Goal: Information Seeking & Learning: Learn about a topic

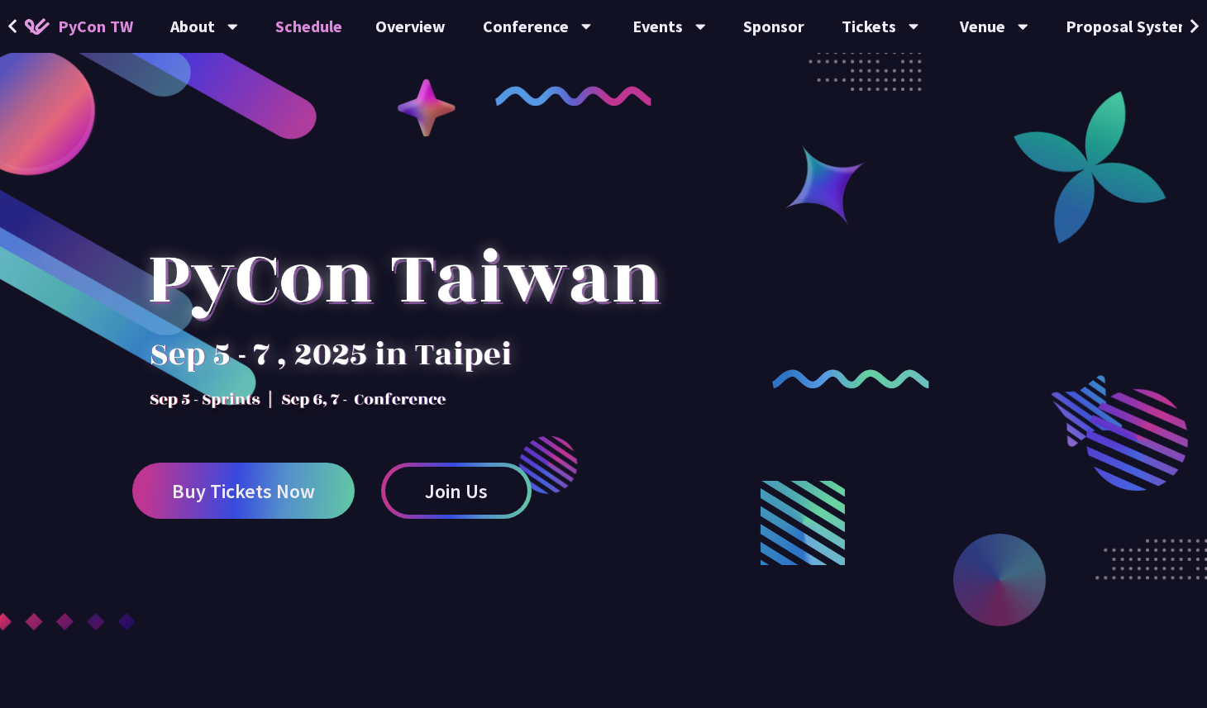
click at [313, 28] on link "Schedule" at bounding box center [309, 26] width 100 height 53
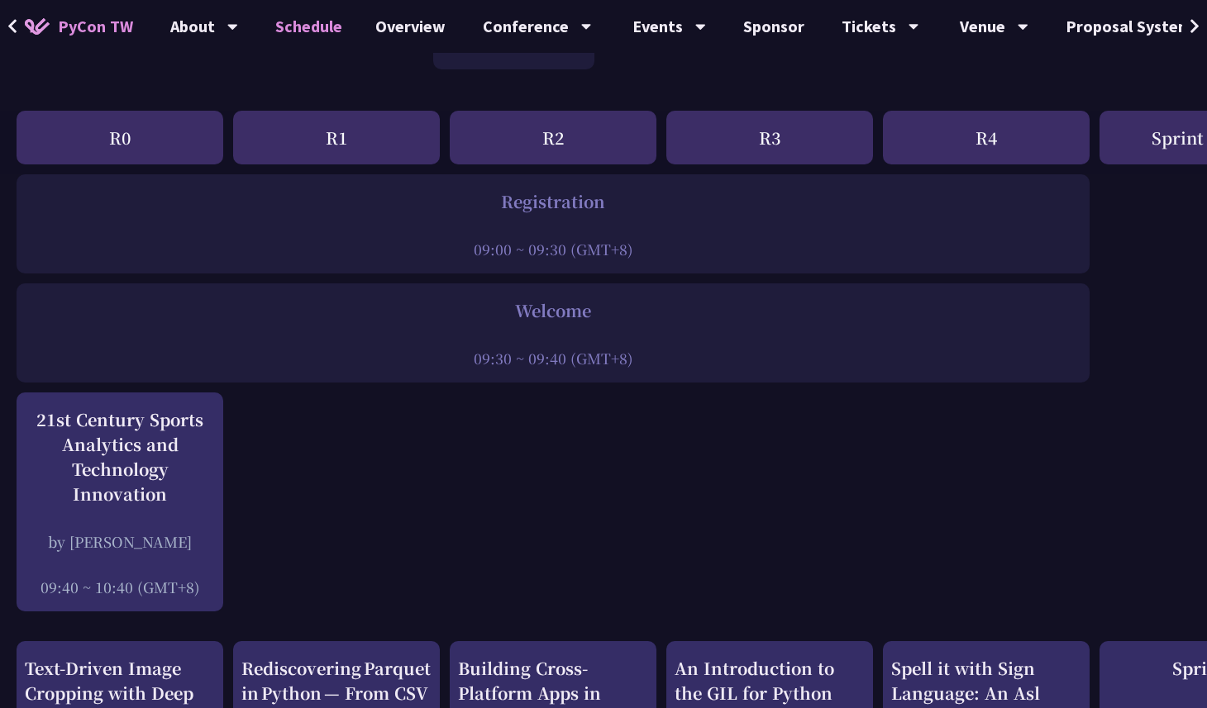
scroll to position [189, 0]
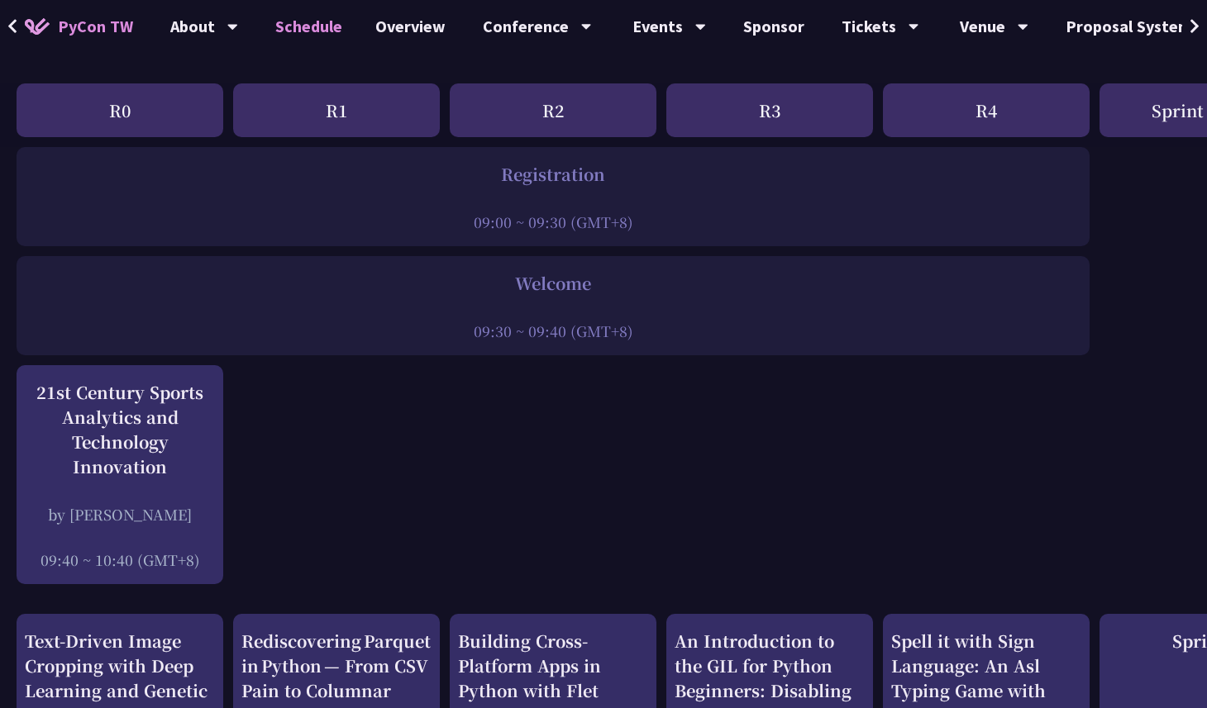
click at [737, 112] on div "R3" at bounding box center [769, 110] width 207 height 54
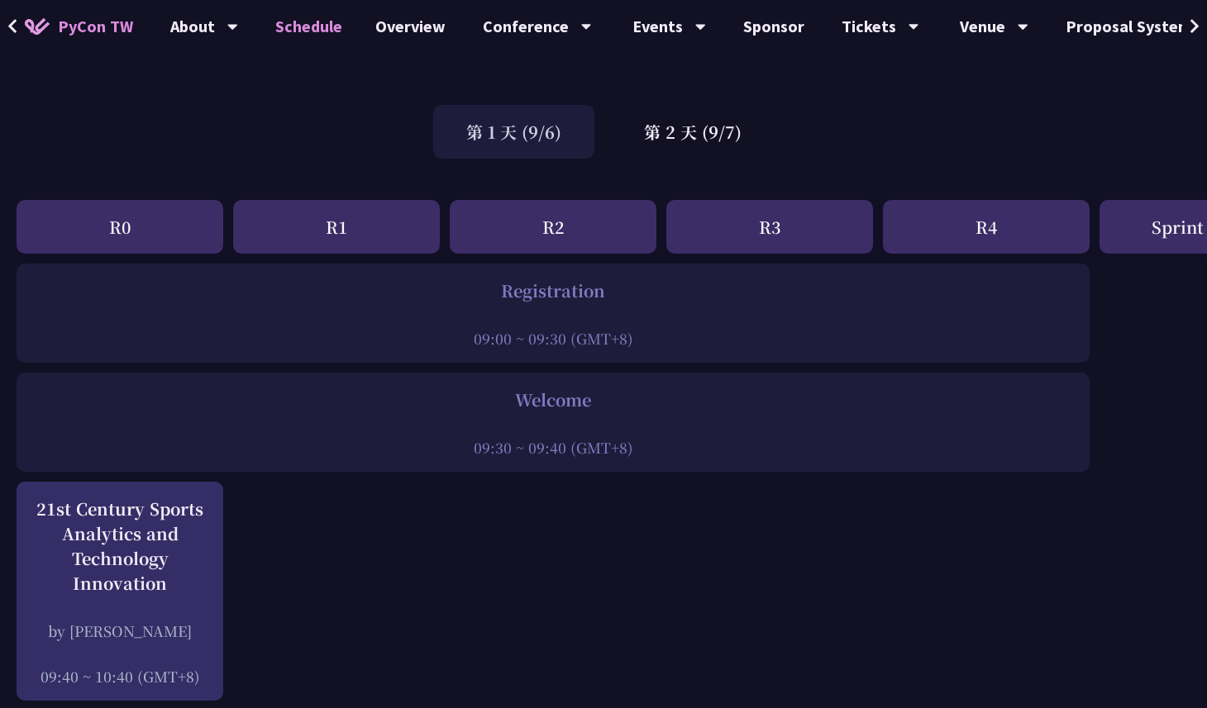
scroll to position [0, 0]
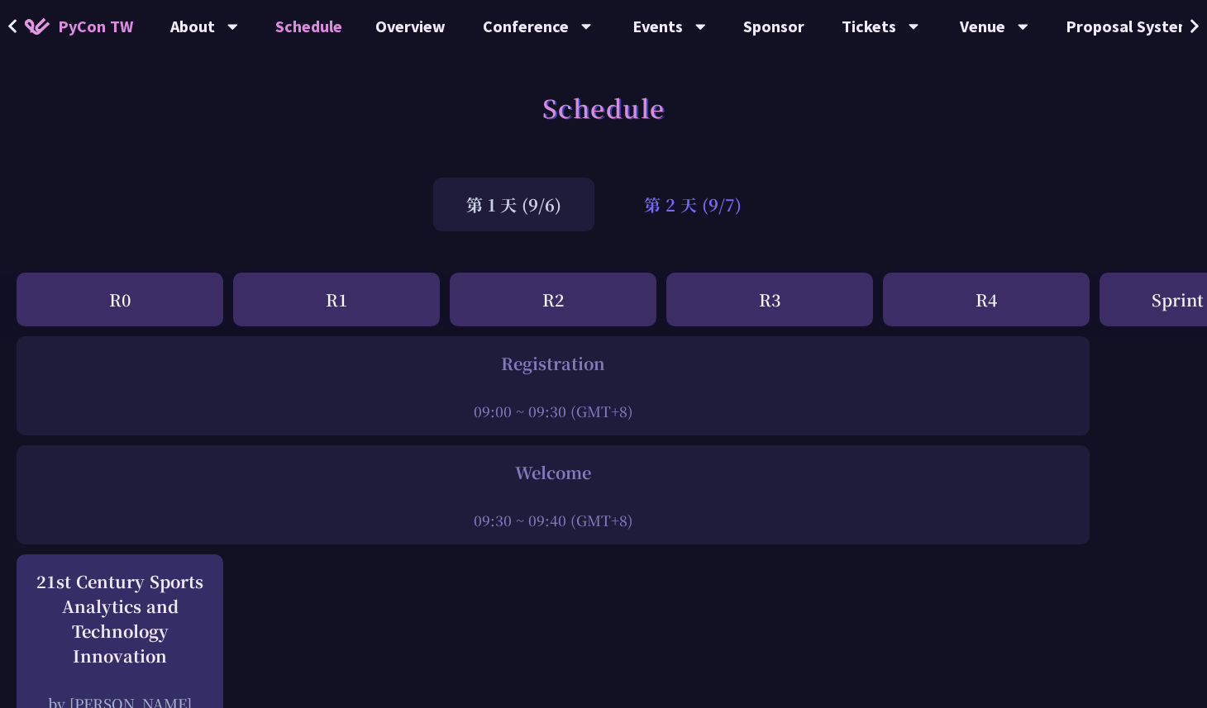
click at [680, 199] on div "第 2 天 (9/7)" at bounding box center [693, 205] width 164 height 54
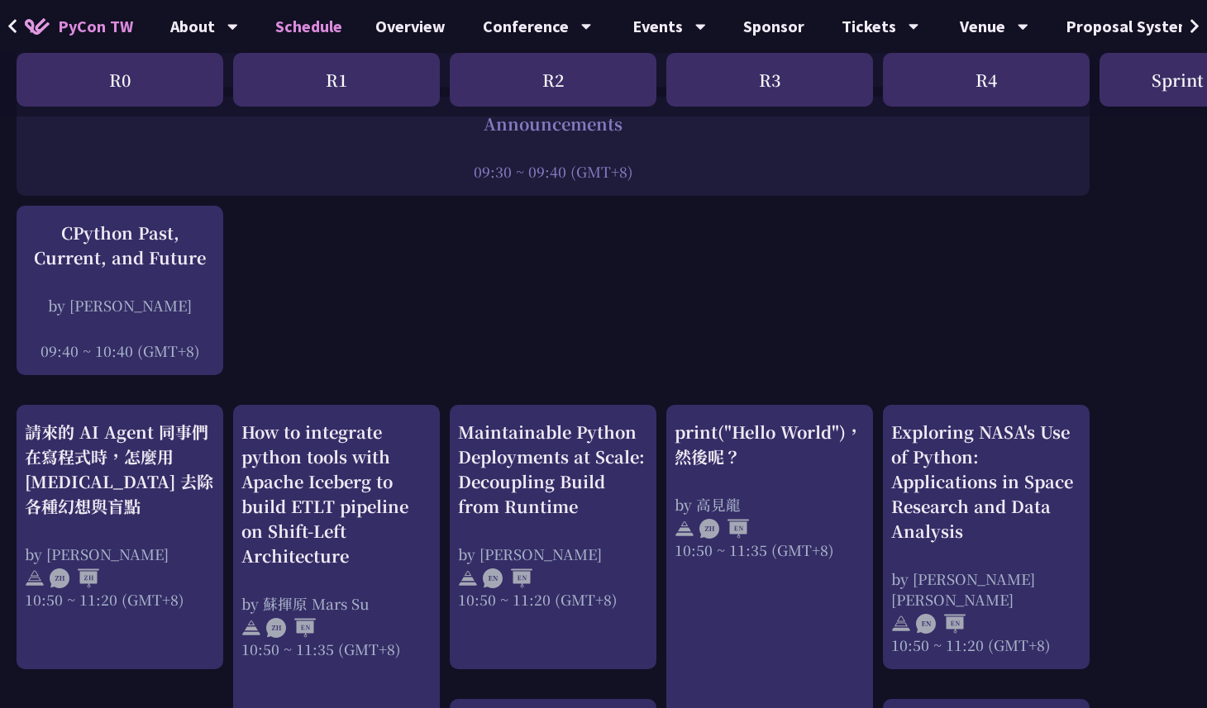
scroll to position [416, 0]
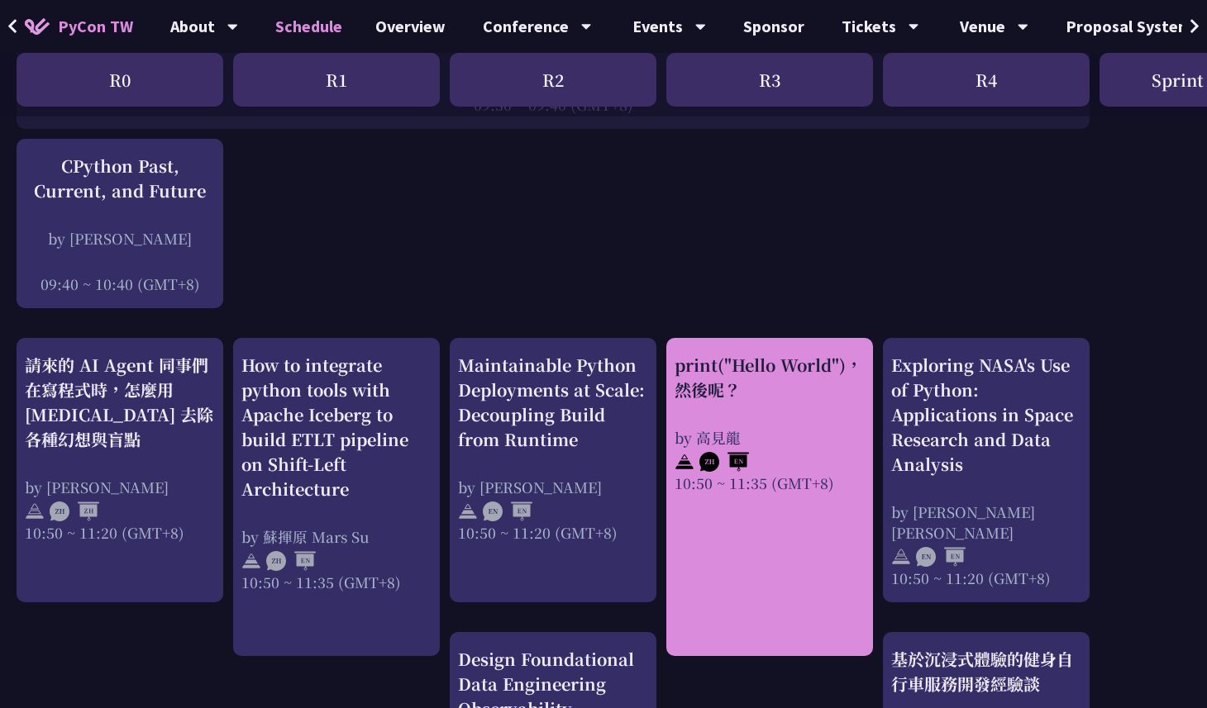
click at [726, 397] on div "print("Hello World")，然後呢？" at bounding box center [769, 378] width 190 height 50
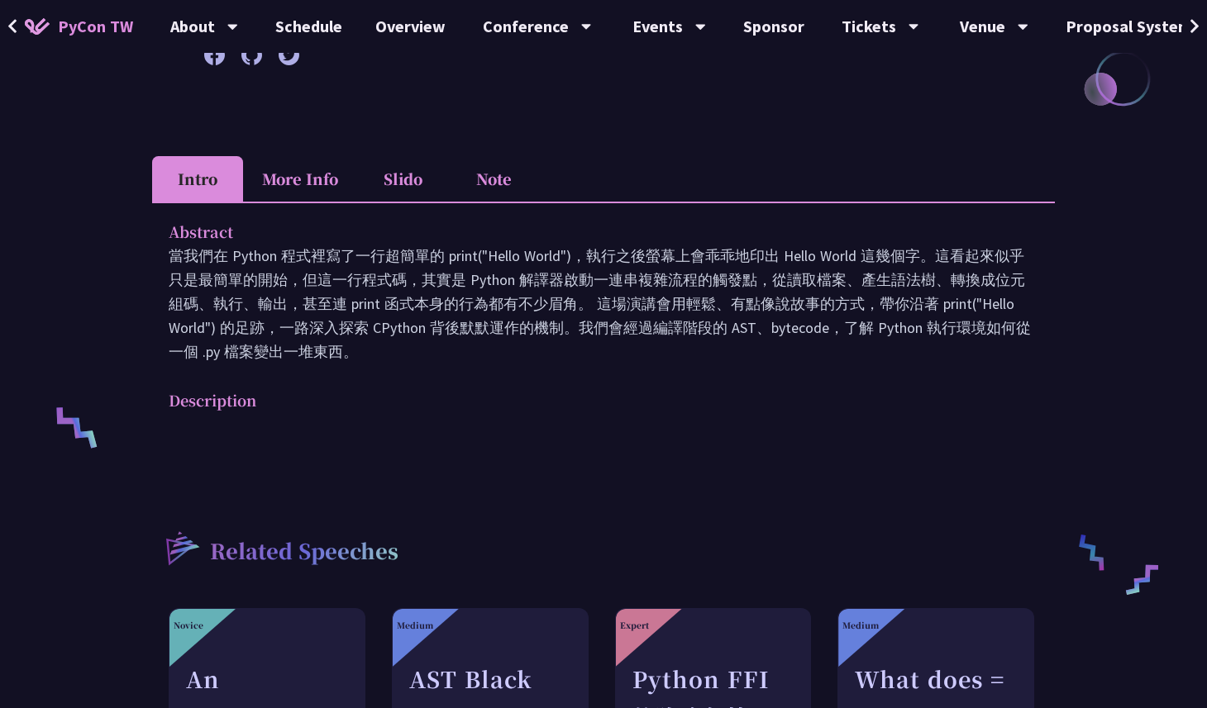
scroll to position [276, 0]
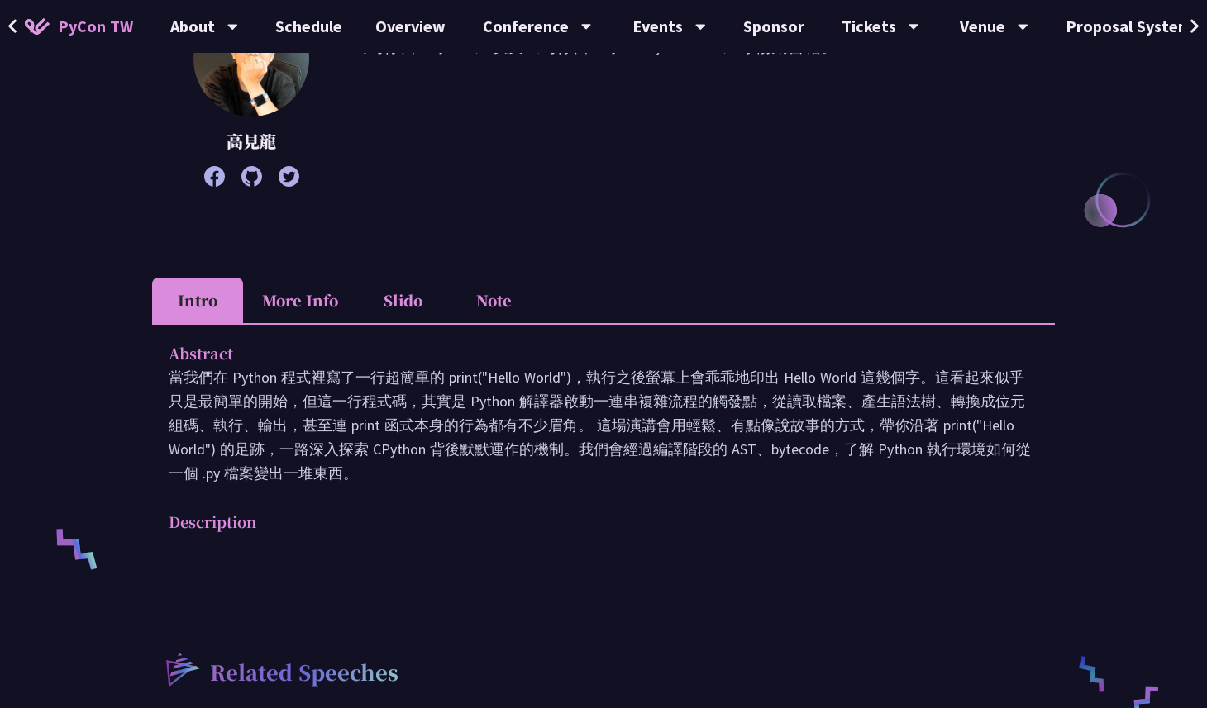
click at [483, 302] on li "Note" at bounding box center [493, 300] width 91 height 45
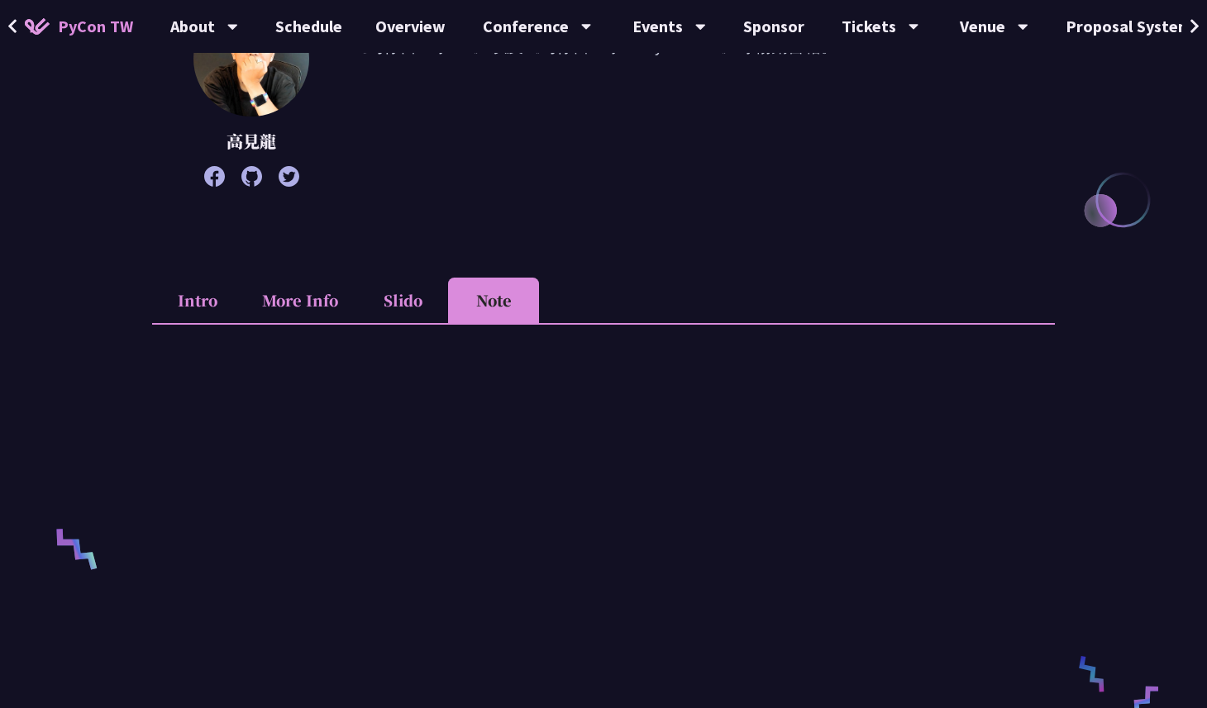
click at [419, 304] on li "Slido" at bounding box center [402, 300] width 91 height 45
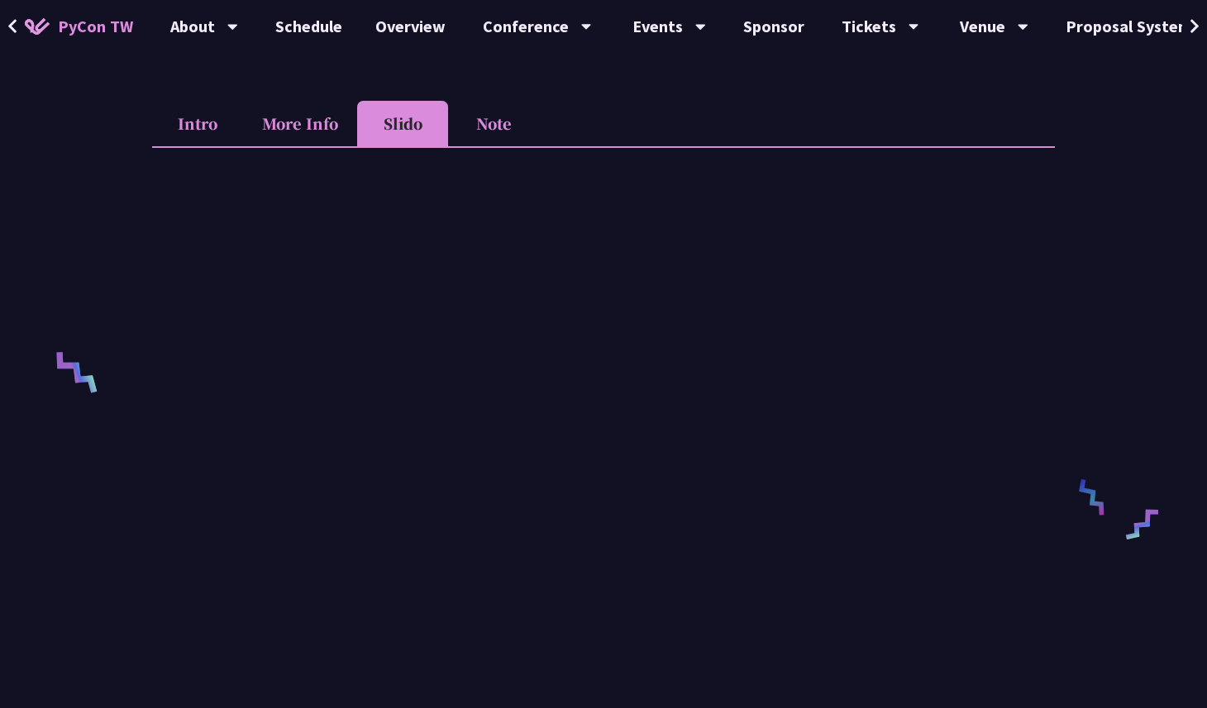
scroll to position [461, 0]
